Goal: Information Seeking & Learning: Learn about a topic

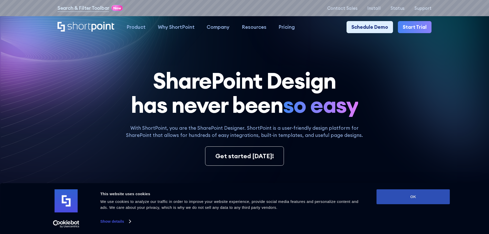
click at [404, 196] on button "OK" at bounding box center [413, 196] width 73 height 15
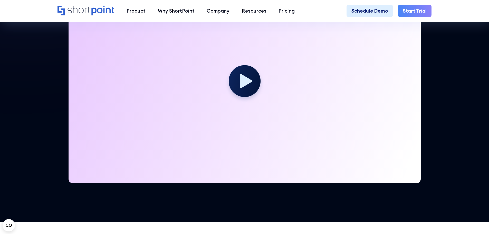
scroll to position [180, 0]
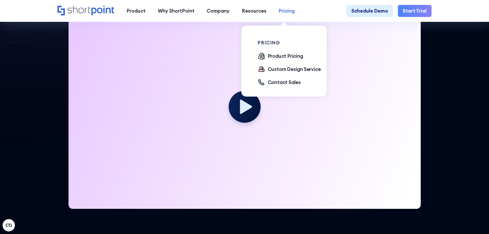
click at [286, 11] on div "Pricing" at bounding box center [286, 10] width 16 height 7
click at [285, 57] on div "Product Pricing" at bounding box center [285, 55] width 35 height 7
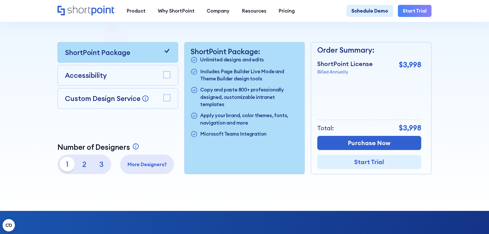
scroll to position [128, 0]
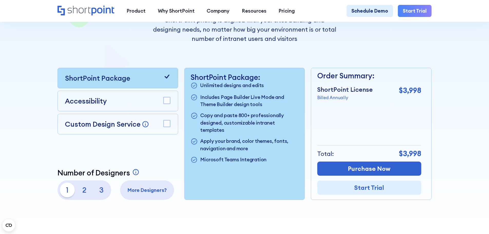
click at [164, 104] on rect at bounding box center [167, 100] width 7 height 7
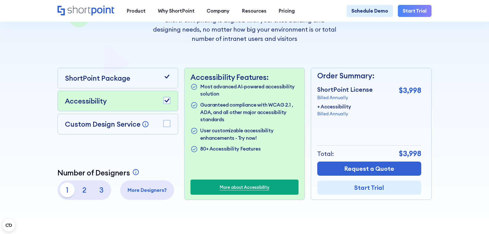
click at [167, 124] on rect at bounding box center [167, 123] width 7 height 7
